Goal: Information Seeking & Learning: Learn about a topic

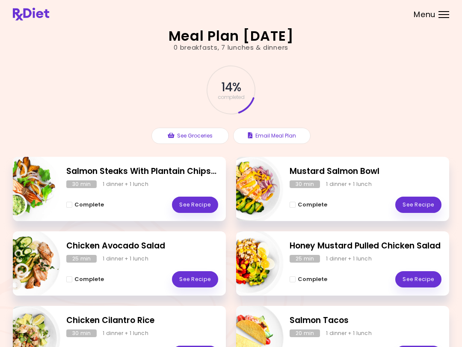
click at [462, 0] on html "**********" at bounding box center [231, 242] width 462 height 484
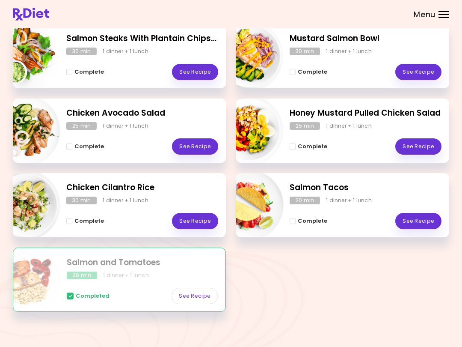
scroll to position [136, 0]
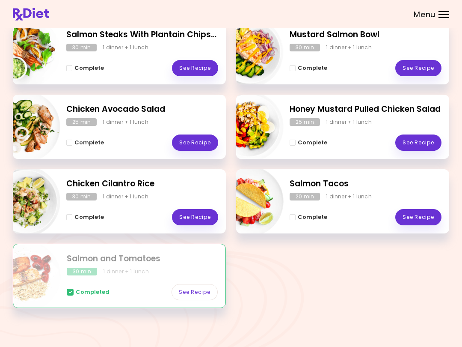
click at [194, 291] on link "See Recipe" at bounding box center [195, 292] width 46 height 16
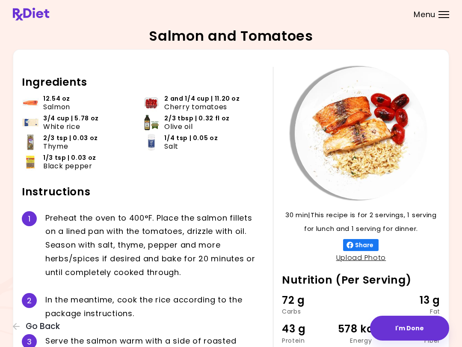
click at [412, 325] on button "I'm Done" at bounding box center [409, 327] width 79 height 25
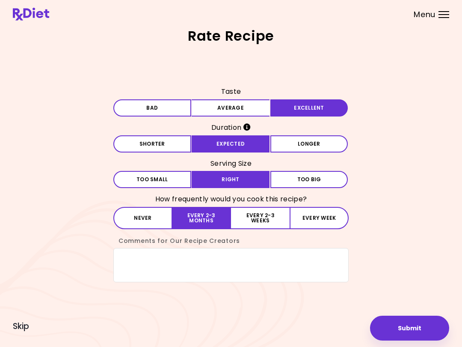
click at [17, 325] on span "Skip" at bounding box center [21, 325] width 16 height 9
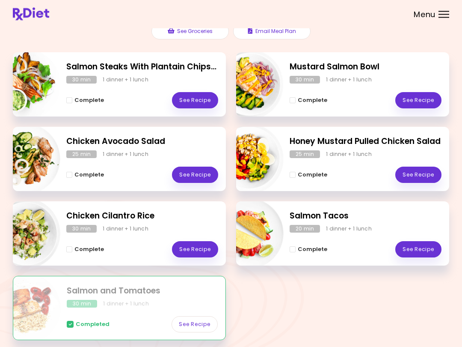
scroll to position [110, 0]
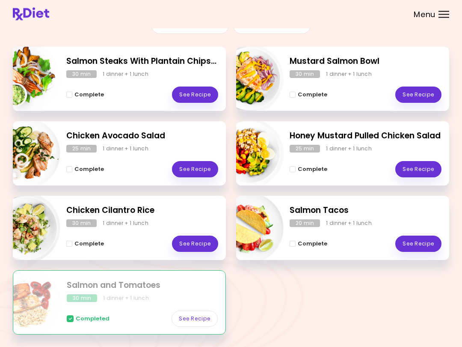
click at [391, 132] on h2 "Honey Mustard Pulled Chicken Salad" at bounding box center [366, 136] width 152 height 12
click at [36, 225] on img "Info - Chicken Cilantro Rice" at bounding box center [24, 228] width 71 height 71
select select "*"
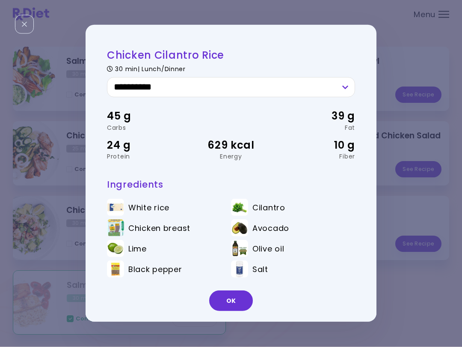
scroll to position [110, 0]
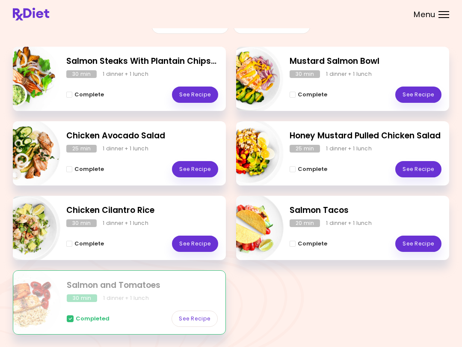
click at [184, 242] on link "See Recipe" at bounding box center [195, 243] width 46 height 16
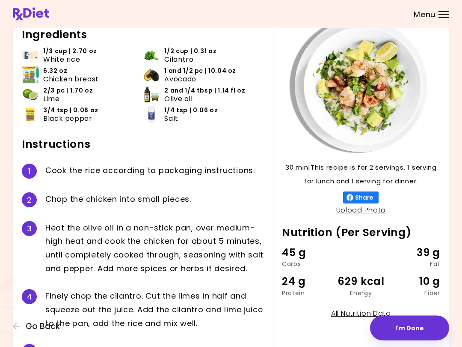
scroll to position [48, 0]
